Goal: Information Seeking & Learning: Stay updated

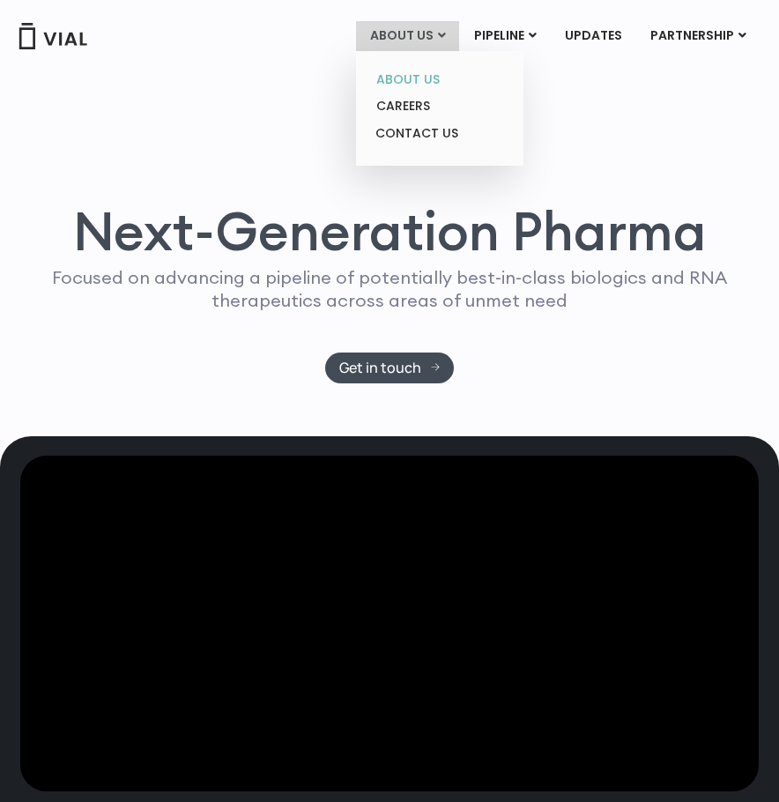
click at [417, 78] on link "ABOUT US" at bounding box center [439, 79] width 154 height 27
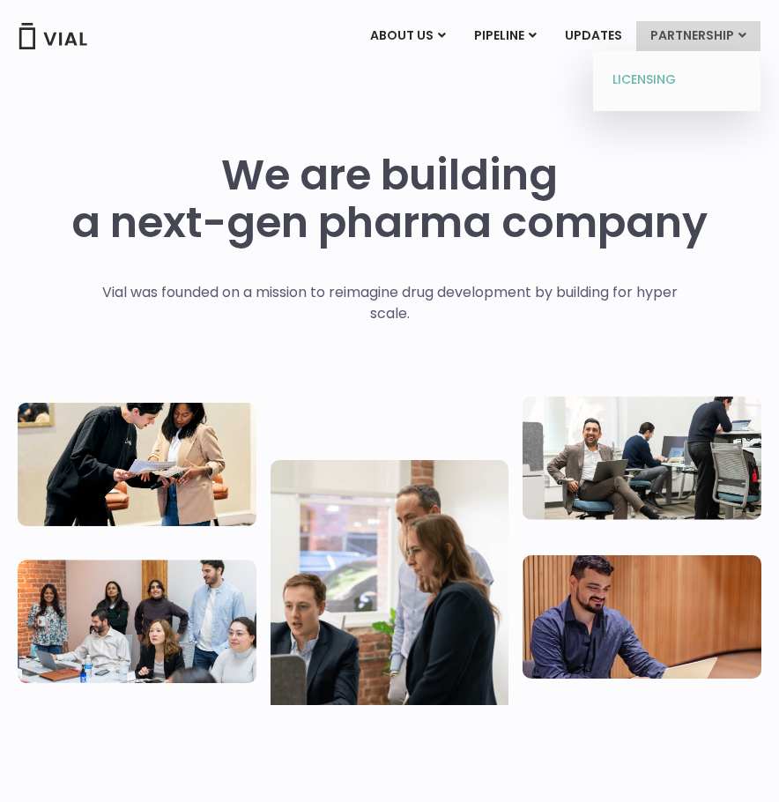
click at [668, 78] on link "LICENSING" at bounding box center [676, 80] width 154 height 28
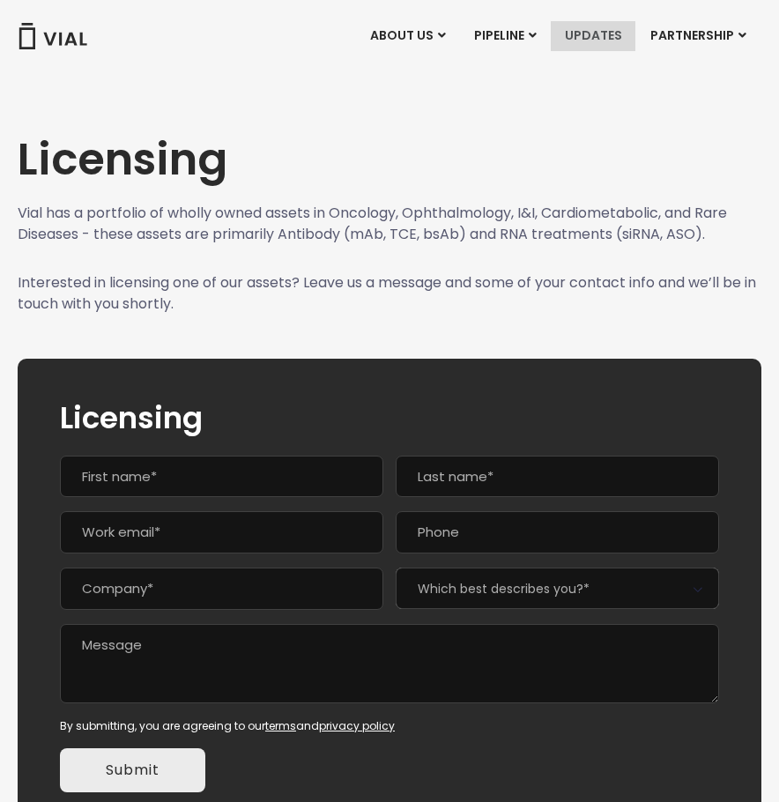
click at [599, 29] on link "UPDATES" at bounding box center [593, 36] width 85 height 30
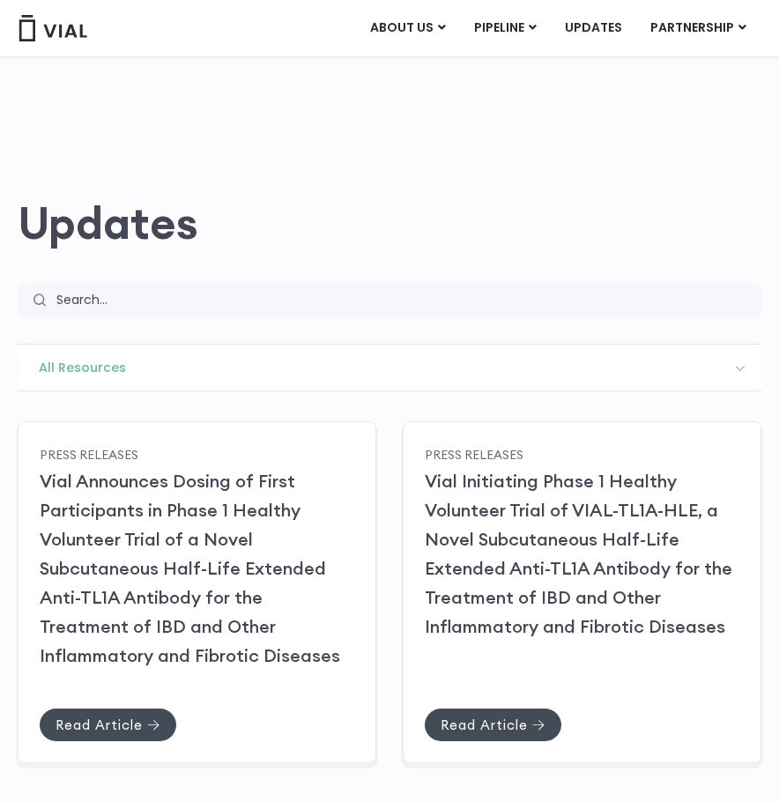
scroll to position [88, 0]
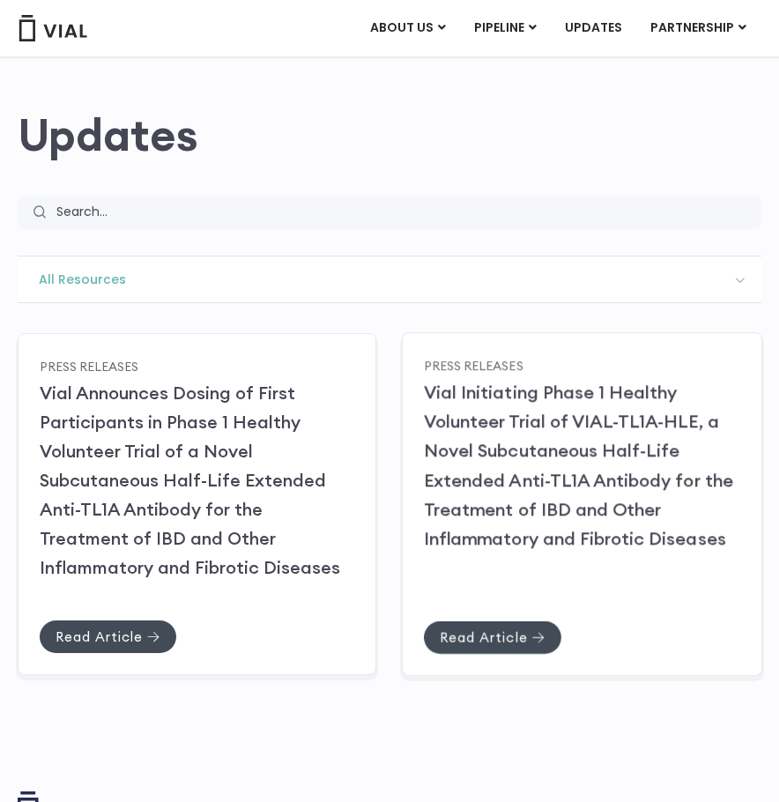
click at [486, 422] on link "Vial Initiating Phase 1 Healthy Volunteer Trial of VIAL-TL1A-HLE, a Novel Subcu…" at bounding box center [578, 465] width 309 height 168
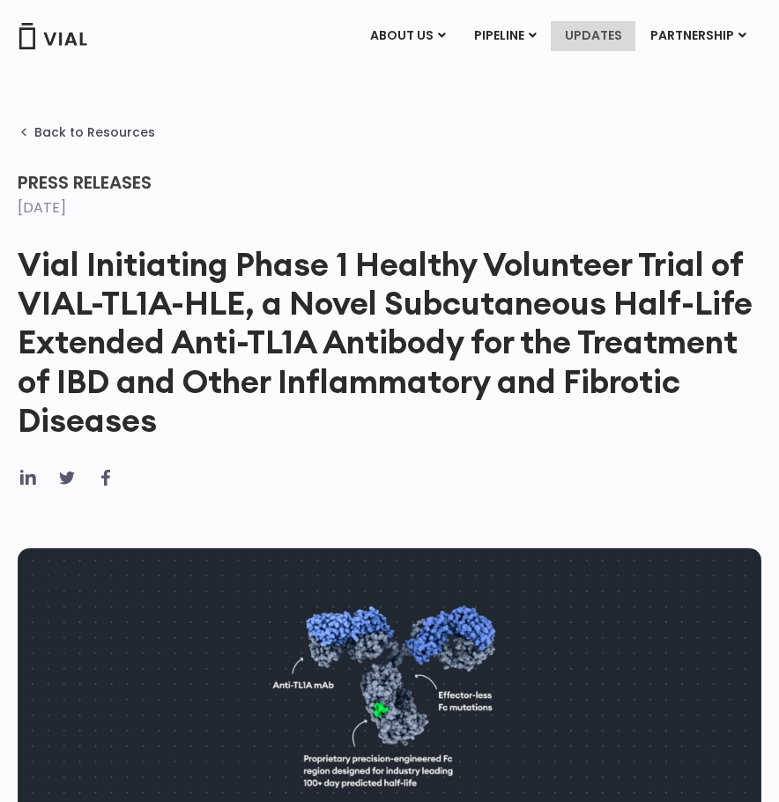
click at [600, 34] on link "UPDATES" at bounding box center [593, 36] width 85 height 30
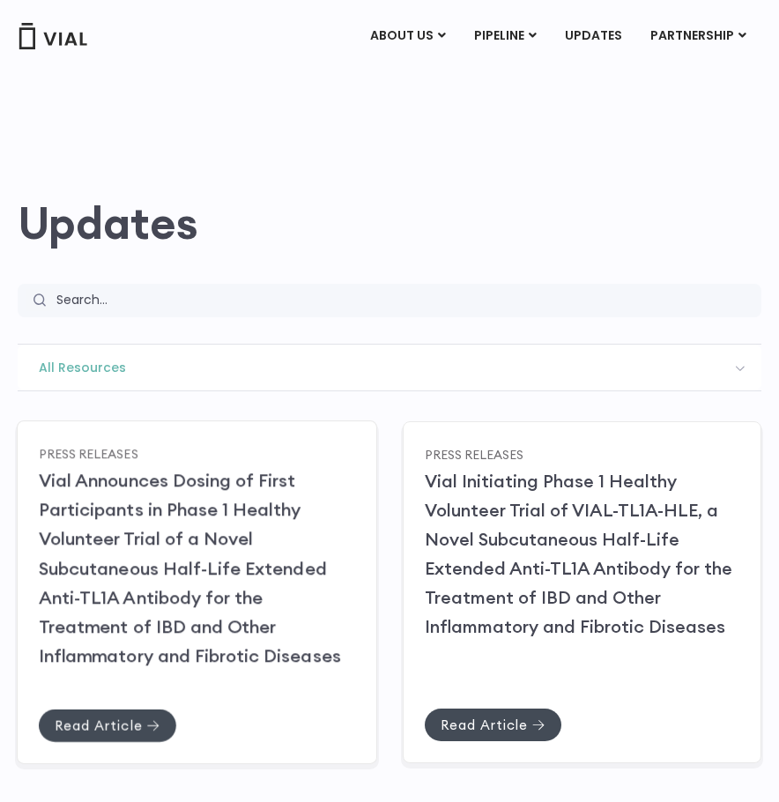
click at [170, 570] on link "Vial Announces Dosing of First Participants in Phase 1 Healthy Volunteer Trial …" at bounding box center [190, 567] width 302 height 197
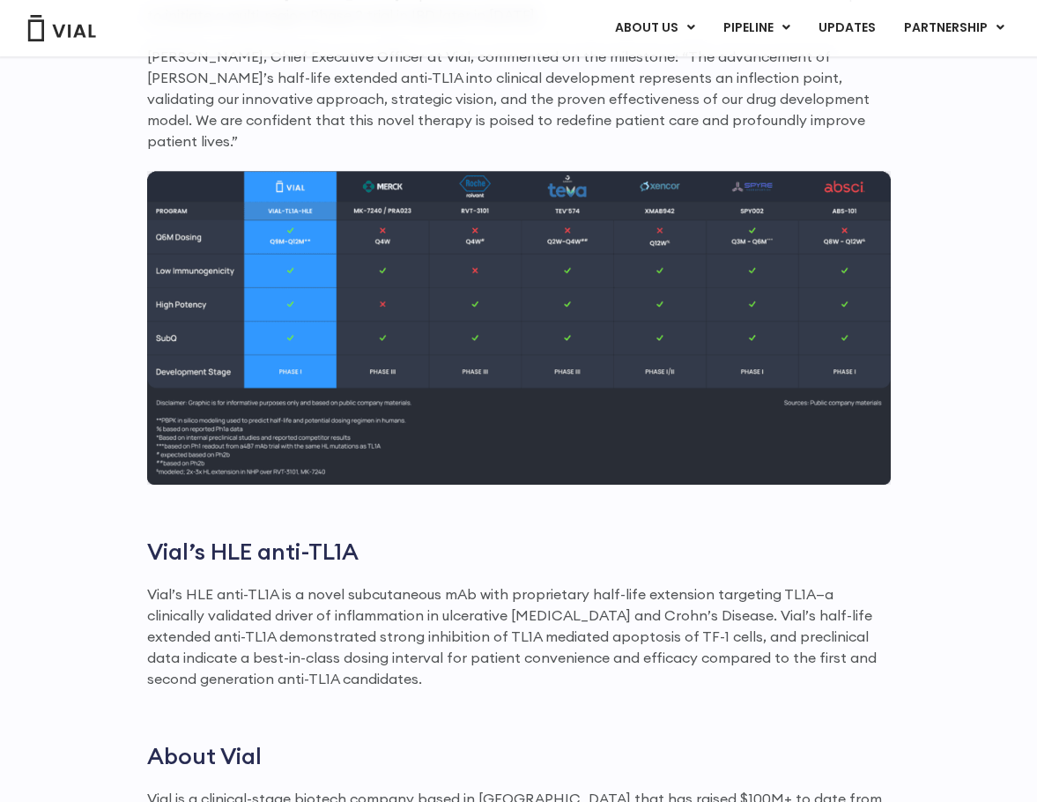
scroll to position [1763, 0]
